Goal: Check status: Check status

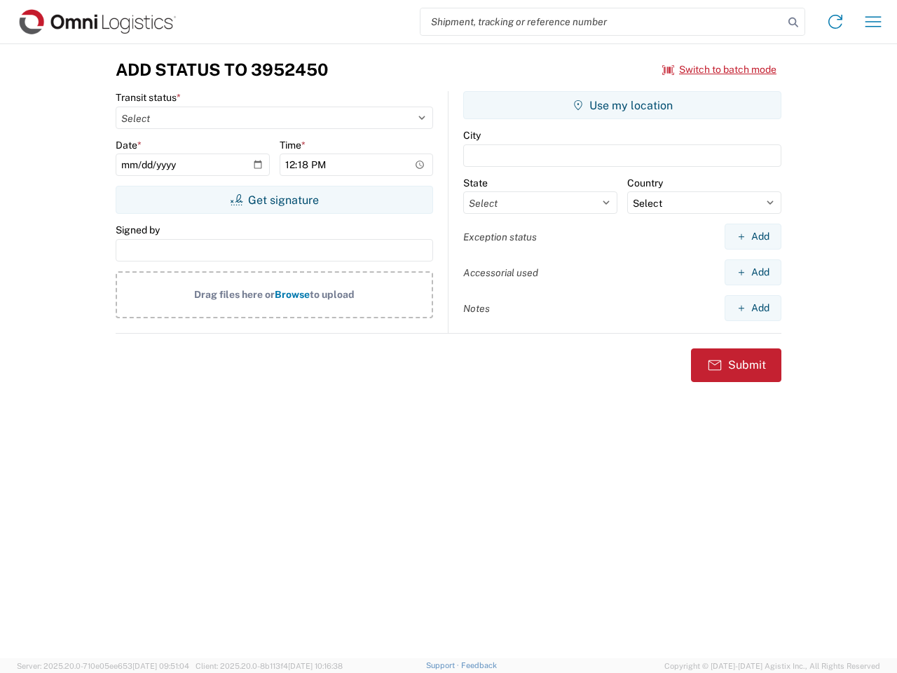
click at [602, 22] on input "search" at bounding box center [602, 21] width 363 height 27
click at [793, 22] on icon at bounding box center [794, 23] width 20 height 20
click at [836, 22] on icon at bounding box center [835, 22] width 22 height 22
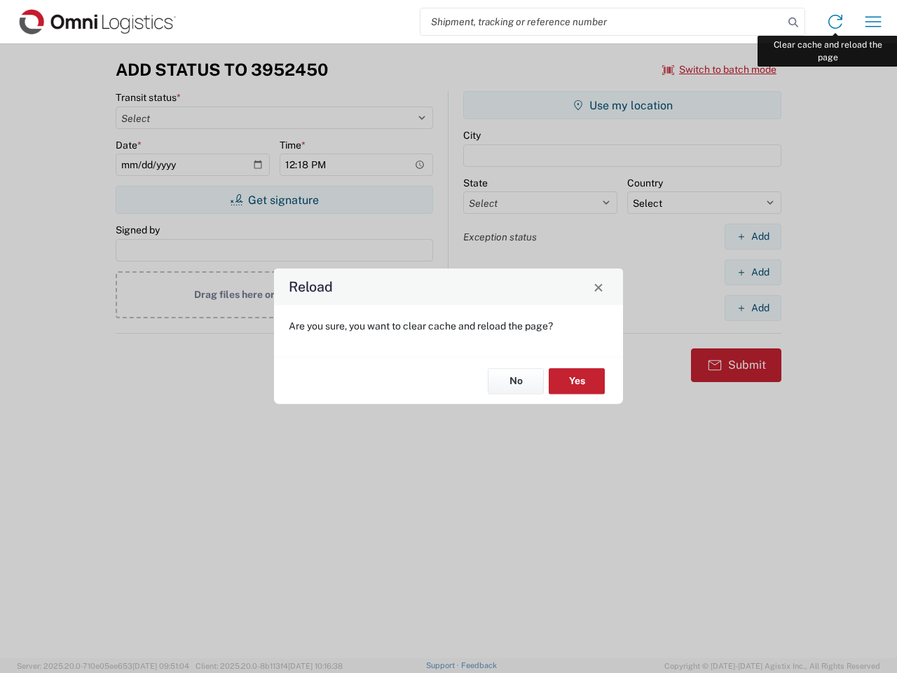
click at [873, 22] on div "Reload Are you sure, you want to clear cache and reload the page? No Yes" at bounding box center [448, 336] width 897 height 673
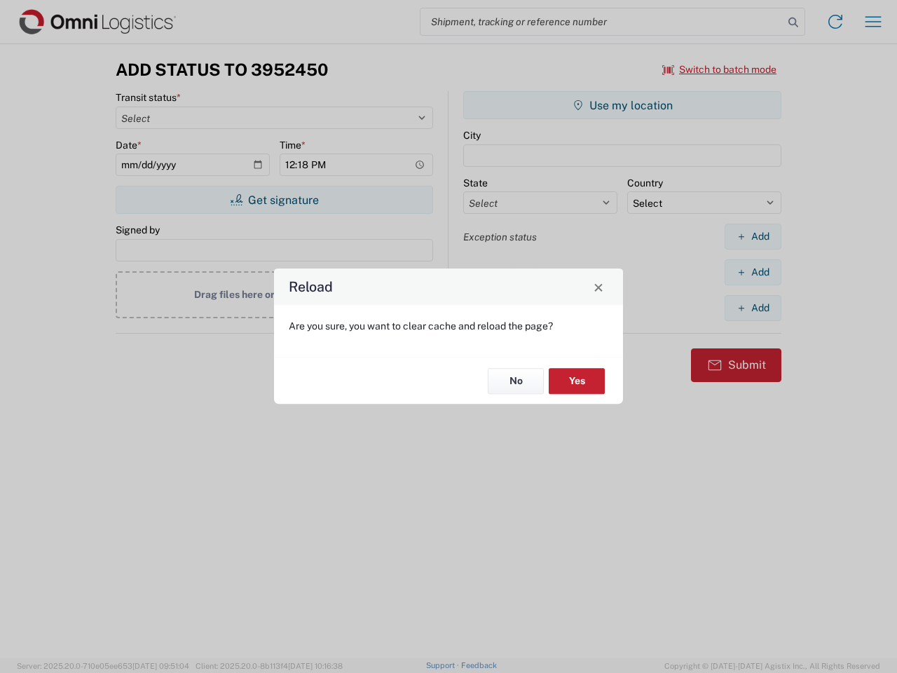
click at [720, 69] on div "Reload Are you sure, you want to clear cache and reload the page? No Yes" at bounding box center [448, 336] width 897 height 673
click at [274, 200] on div "Reload Are you sure, you want to clear cache and reload the page? No Yes" at bounding box center [448, 336] width 897 height 673
click at [622, 105] on div "Reload Are you sure, you want to clear cache and reload the page? No Yes" at bounding box center [448, 336] width 897 height 673
click at [753, 236] on div "Reload Are you sure, you want to clear cache and reload the page? No Yes" at bounding box center [448, 336] width 897 height 673
click at [753, 272] on div "Reload Are you sure, you want to clear cache and reload the page? No Yes" at bounding box center [448, 336] width 897 height 673
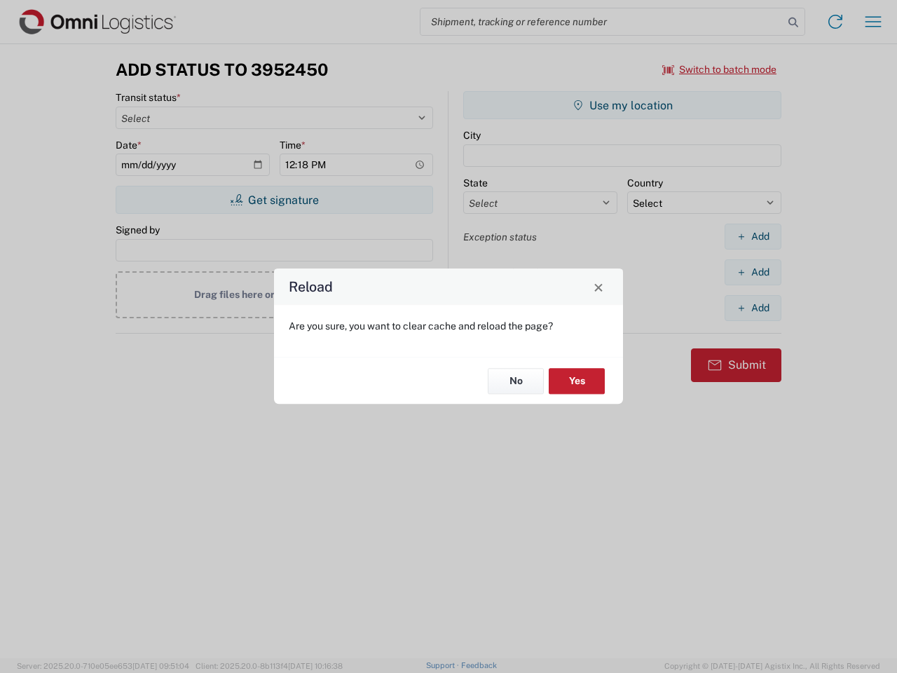
click at [753, 308] on div "Reload Are you sure, you want to clear cache and reload the page? No Yes" at bounding box center [448, 336] width 897 height 673
